Goal: Information Seeking & Learning: Learn about a topic

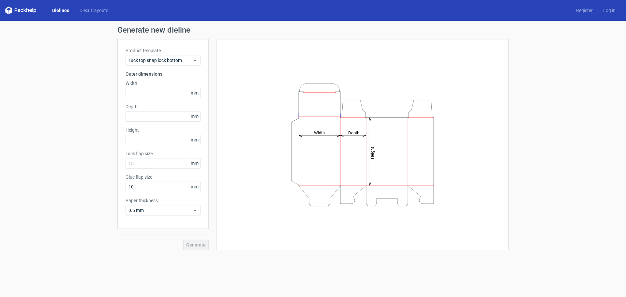
click at [166, 67] on div "Product template Tuck top snap lock bottom Outer dimensions Width mm Depth mm H…" at bounding box center [162, 134] width 91 height 190
click at [171, 61] on span "Tuck top snap lock bottom" at bounding box center [160, 60] width 64 height 7
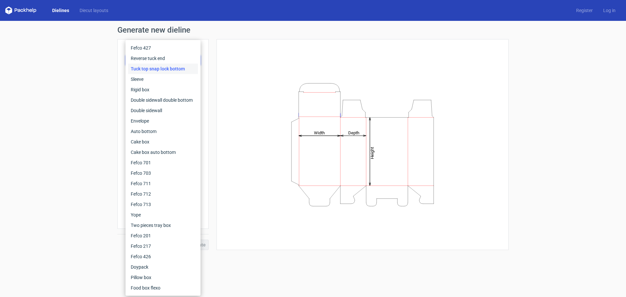
click at [171, 66] on div "Tuck top snap lock bottom" at bounding box center [163, 69] width 70 height 10
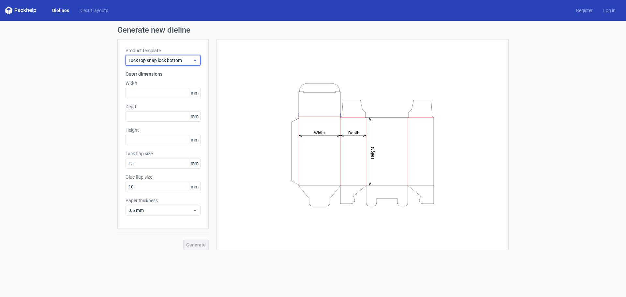
click at [181, 57] on div "Tuck top snap lock bottom" at bounding box center [163, 60] width 75 height 10
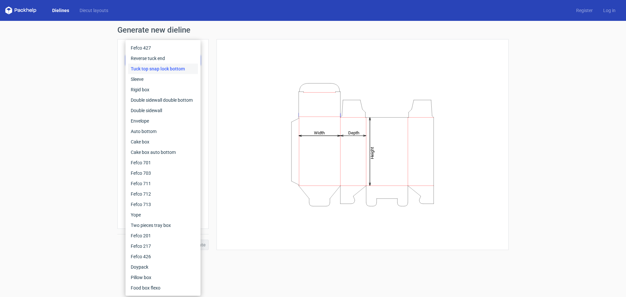
click at [177, 74] on div "Tuck top snap lock bottom" at bounding box center [163, 69] width 70 height 10
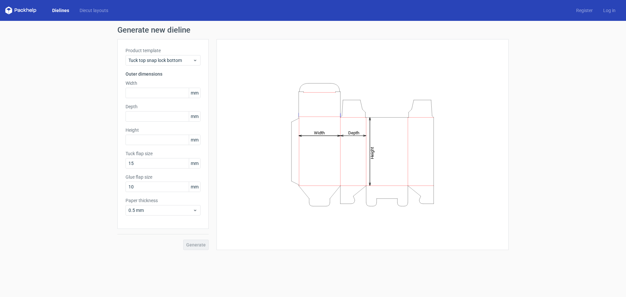
click at [177, 68] on div "Product template Tuck top snap lock bottom Outer dimensions Width mm Depth mm H…" at bounding box center [162, 134] width 91 height 190
click at [176, 64] on div "Tuck top snap lock bottom" at bounding box center [163, 60] width 75 height 10
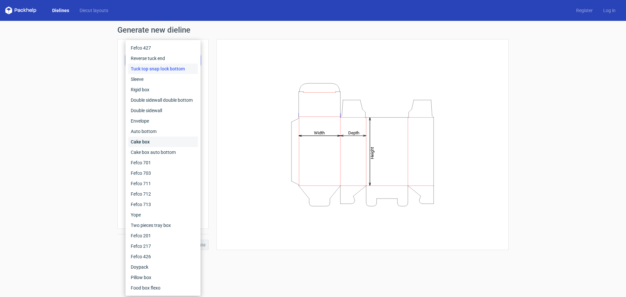
click at [168, 142] on div "Cake box" at bounding box center [163, 142] width 70 height 10
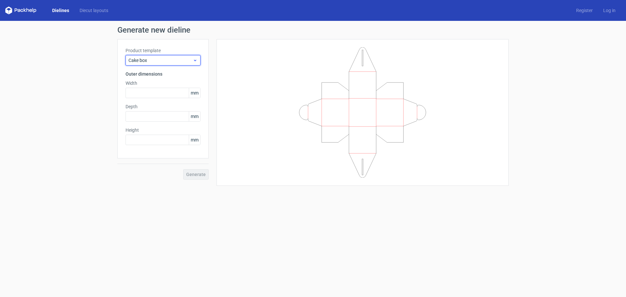
click at [181, 61] on span "Cake box" at bounding box center [160, 60] width 64 height 7
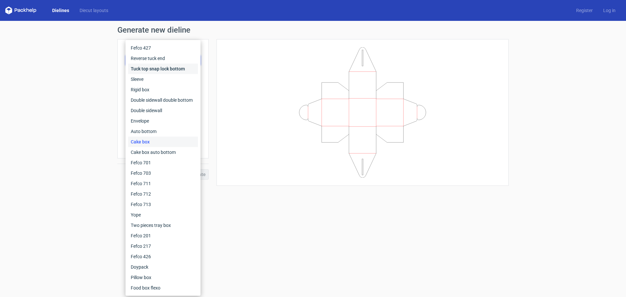
click at [163, 65] on div "Tuck top snap lock bottom" at bounding box center [163, 69] width 70 height 10
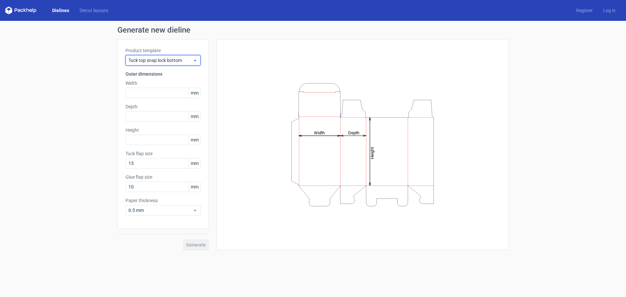
click at [164, 59] on span "Tuck top snap lock bottom" at bounding box center [160, 60] width 64 height 7
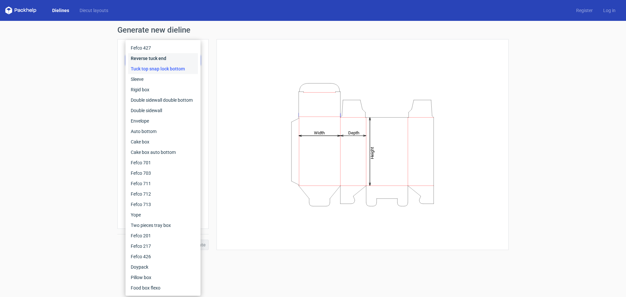
click at [163, 58] on div "Reverse tuck end" at bounding box center [163, 58] width 70 height 10
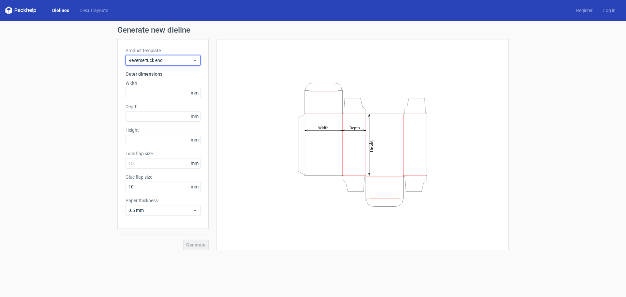
click at [163, 58] on span "Reverse tuck end" at bounding box center [160, 60] width 64 height 7
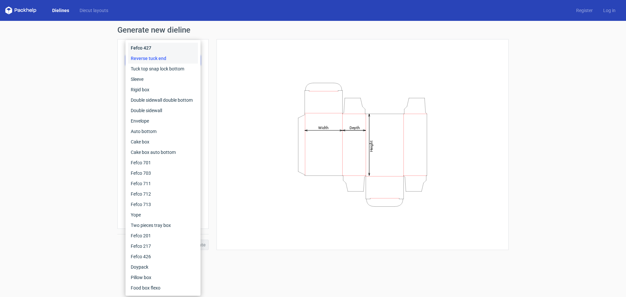
click at [161, 53] on div "Fefco 427" at bounding box center [163, 48] width 70 height 10
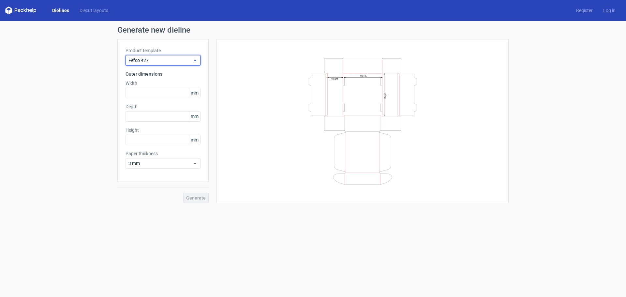
click at [160, 61] on span "Fefco 427" at bounding box center [160, 60] width 64 height 7
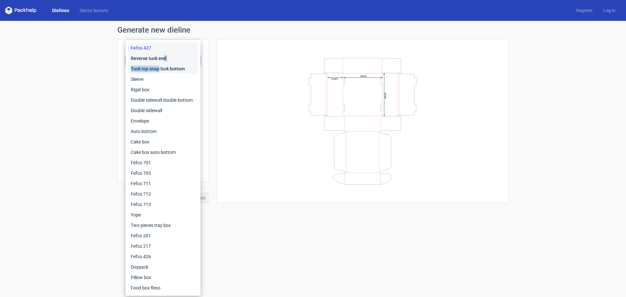
drag, startPoint x: 159, startPoint y: 70, endPoint x: 164, endPoint y: 58, distance: 12.7
click at [164, 58] on div "Fefco 427 Reverse tuck end Tuck top snap lock bottom Sleeve Rigid box Double si…" at bounding box center [163, 168] width 70 height 250
click at [164, 58] on div "Reverse tuck end" at bounding box center [163, 58] width 70 height 10
